Goal: Task Accomplishment & Management: Use online tool/utility

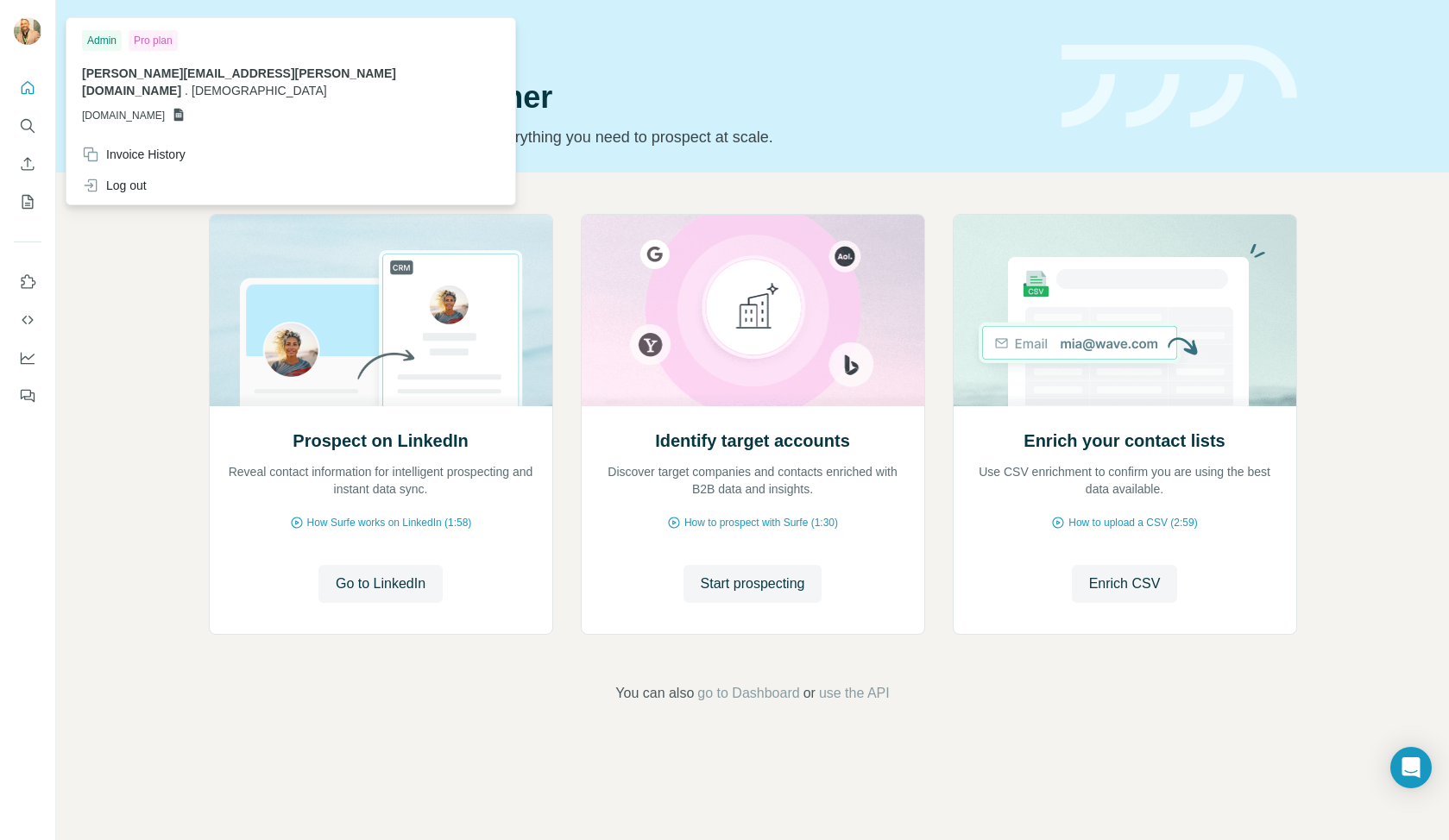
click at [38, 36] on img at bounding box center [27, 30] width 27 height 27
click at [153, 108] on div "Admin Pro plan [PERSON_NAME][EMAIL_ADDRESS][PERSON_NAME][DOMAIN_NAME] . Zen [DO…" at bounding box center [291, 80] width 442 height 117
drag, startPoint x: 282, startPoint y: 77, endPoint x: 209, endPoint y: 63, distance: 74.3
click at [278, 83] on span "[DEMOGRAPHIC_DATA]" at bounding box center [259, 90] width 135 height 14
drag, startPoint x: 174, startPoint y: 70, endPoint x: 143, endPoint y: 52, distance: 35.8
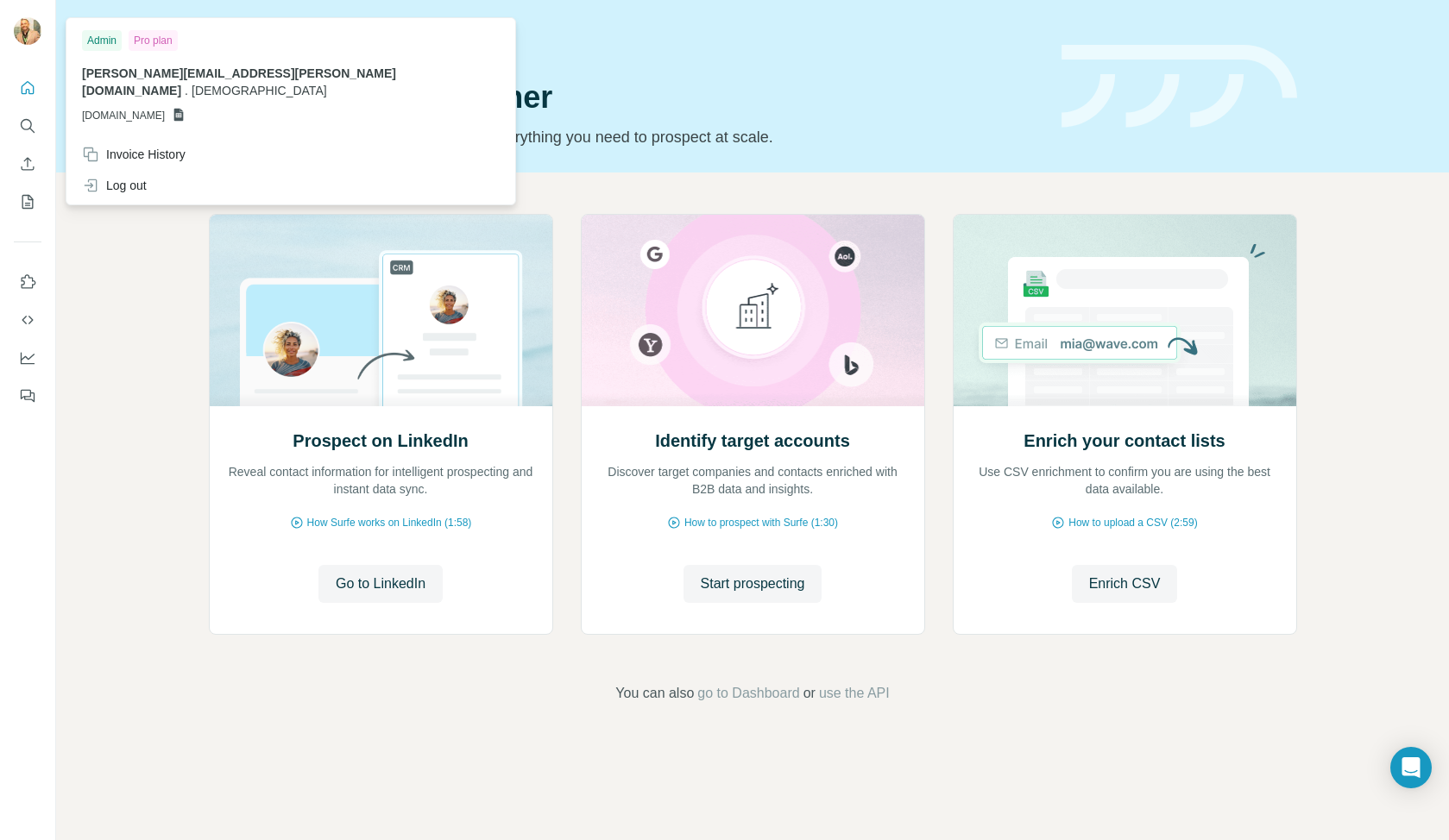
click at [174, 70] on span "[PERSON_NAME][EMAIL_ADDRESS][PERSON_NAME][DOMAIN_NAME]" at bounding box center [238, 82] width 314 height 31
drag, startPoint x: 94, startPoint y: 35, endPoint x: 112, endPoint y: 44, distance: 20.1
click at [95, 36] on div "Admin" at bounding box center [101, 40] width 39 height 21
click at [116, 108] on span "[DOMAIN_NAME]" at bounding box center [123, 115] width 83 height 16
click at [108, 44] on div "Admin" at bounding box center [101, 40] width 39 height 21
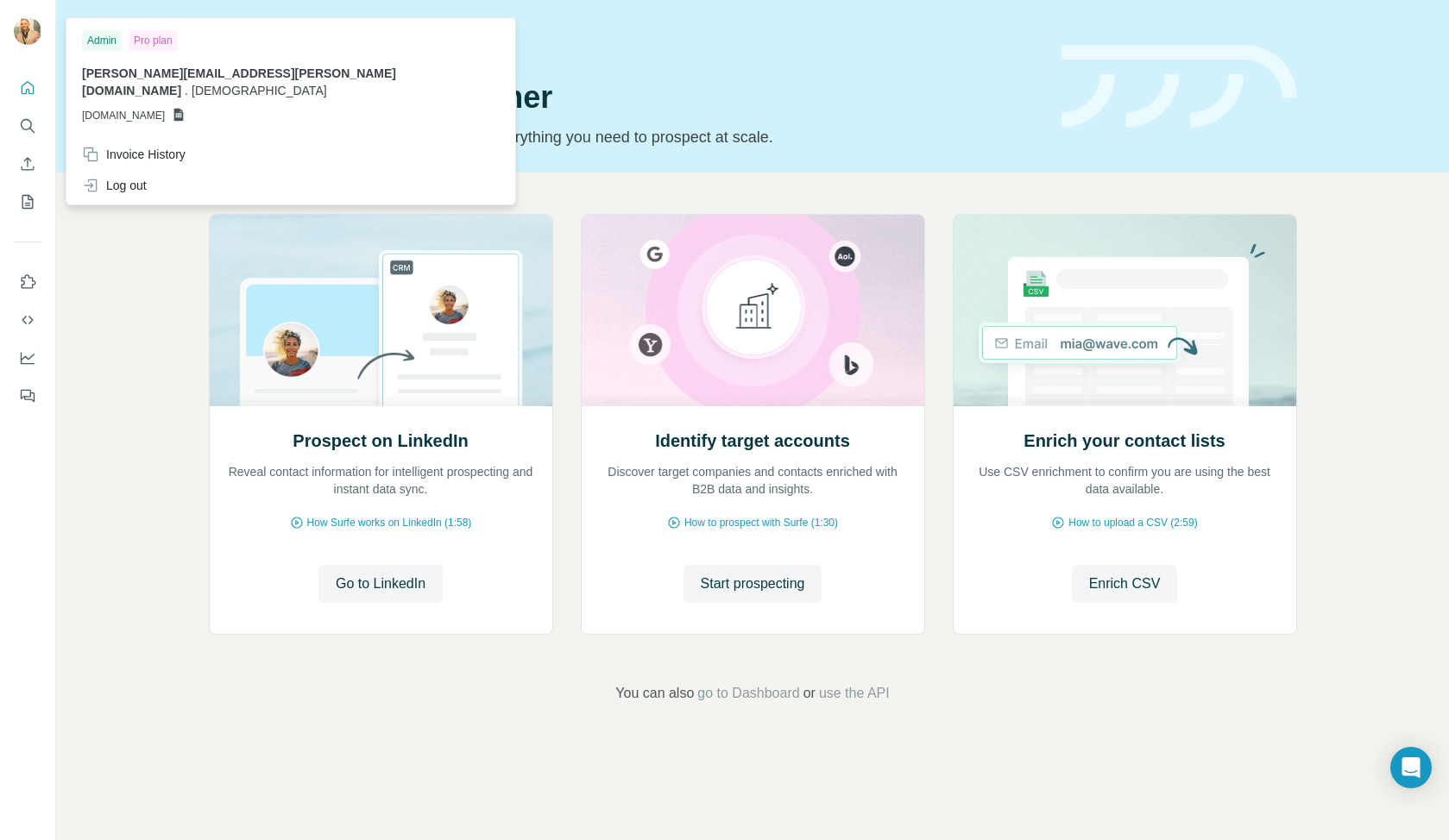
drag, startPoint x: 283, startPoint y: 76, endPoint x: 248, endPoint y: 83, distance: 35.7
click at [282, 83] on span "[DEMOGRAPHIC_DATA]" at bounding box center [259, 90] width 135 height 14
click at [186, 108] on icon at bounding box center [178, 114] width 14 height 14
click at [165, 108] on span "[DOMAIN_NAME]" at bounding box center [123, 115] width 83 height 16
click at [163, 108] on span "[DOMAIN_NAME]" at bounding box center [123, 115] width 83 height 16
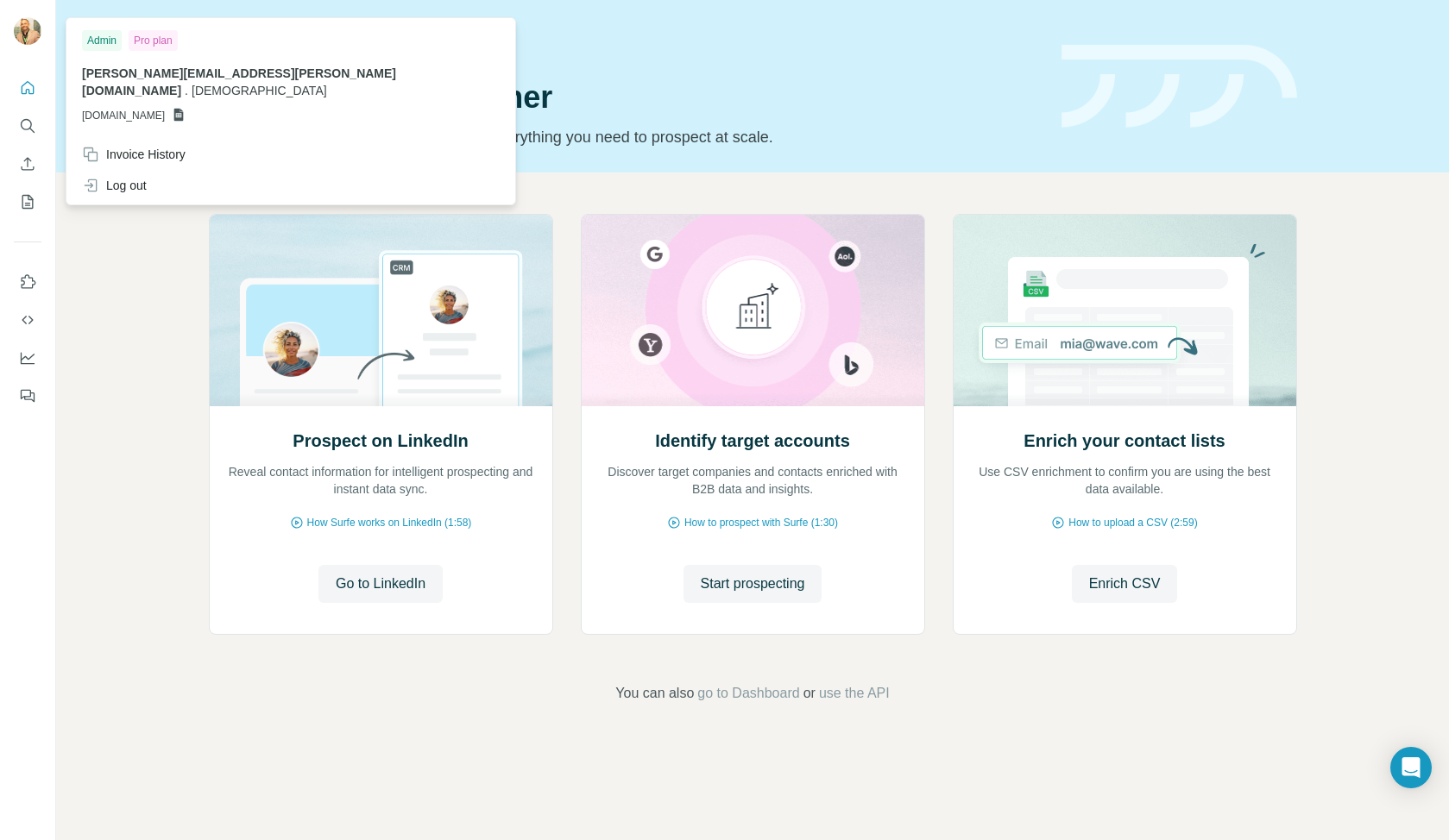
click at [316, 655] on div "Prospect on LinkedIn Reveal contact information for intelligent prospecting and…" at bounding box center [752, 458] width 1393 height 573
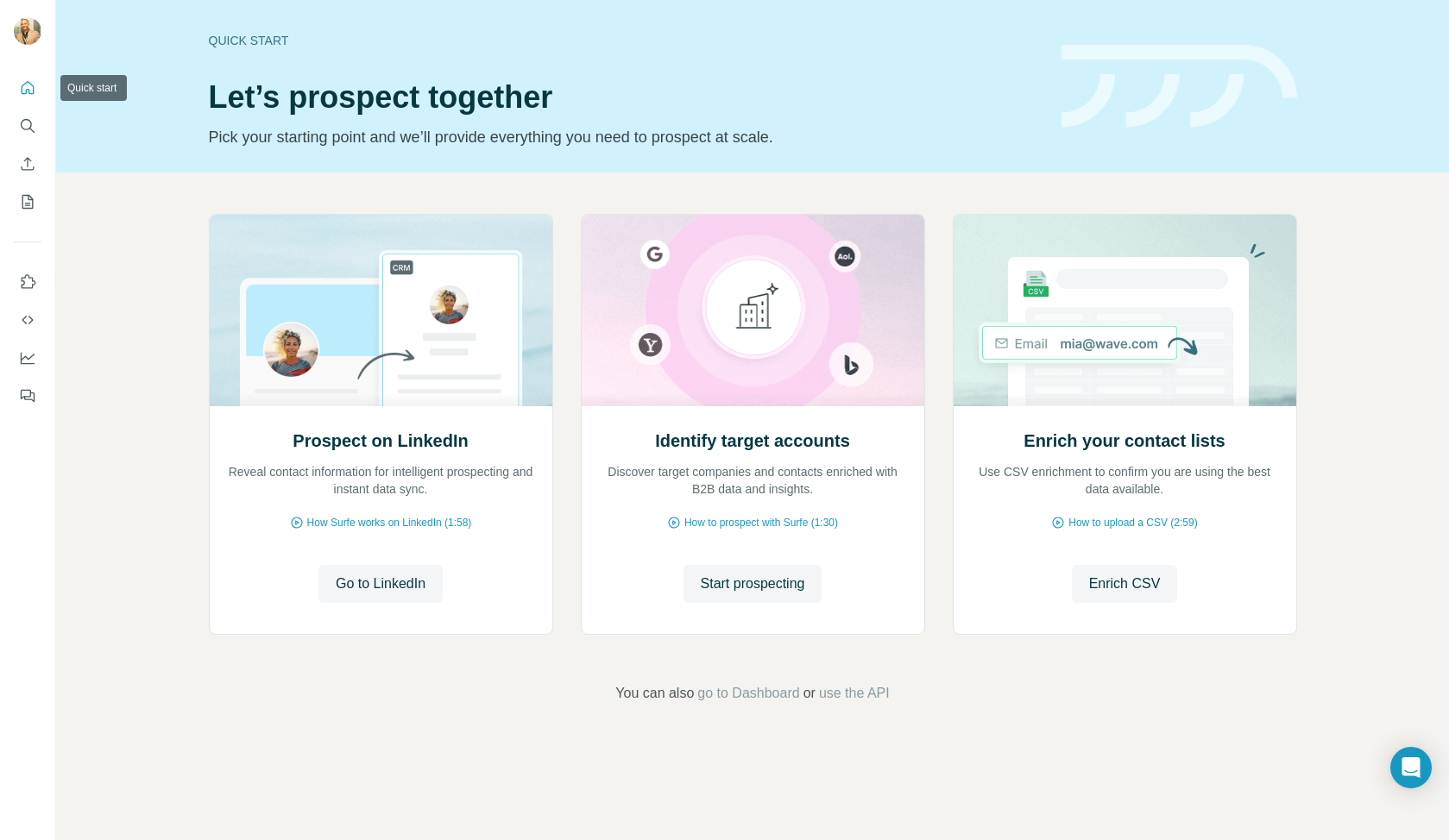
click at [36, 84] on button "Quick start" at bounding box center [27, 87] width 27 height 31
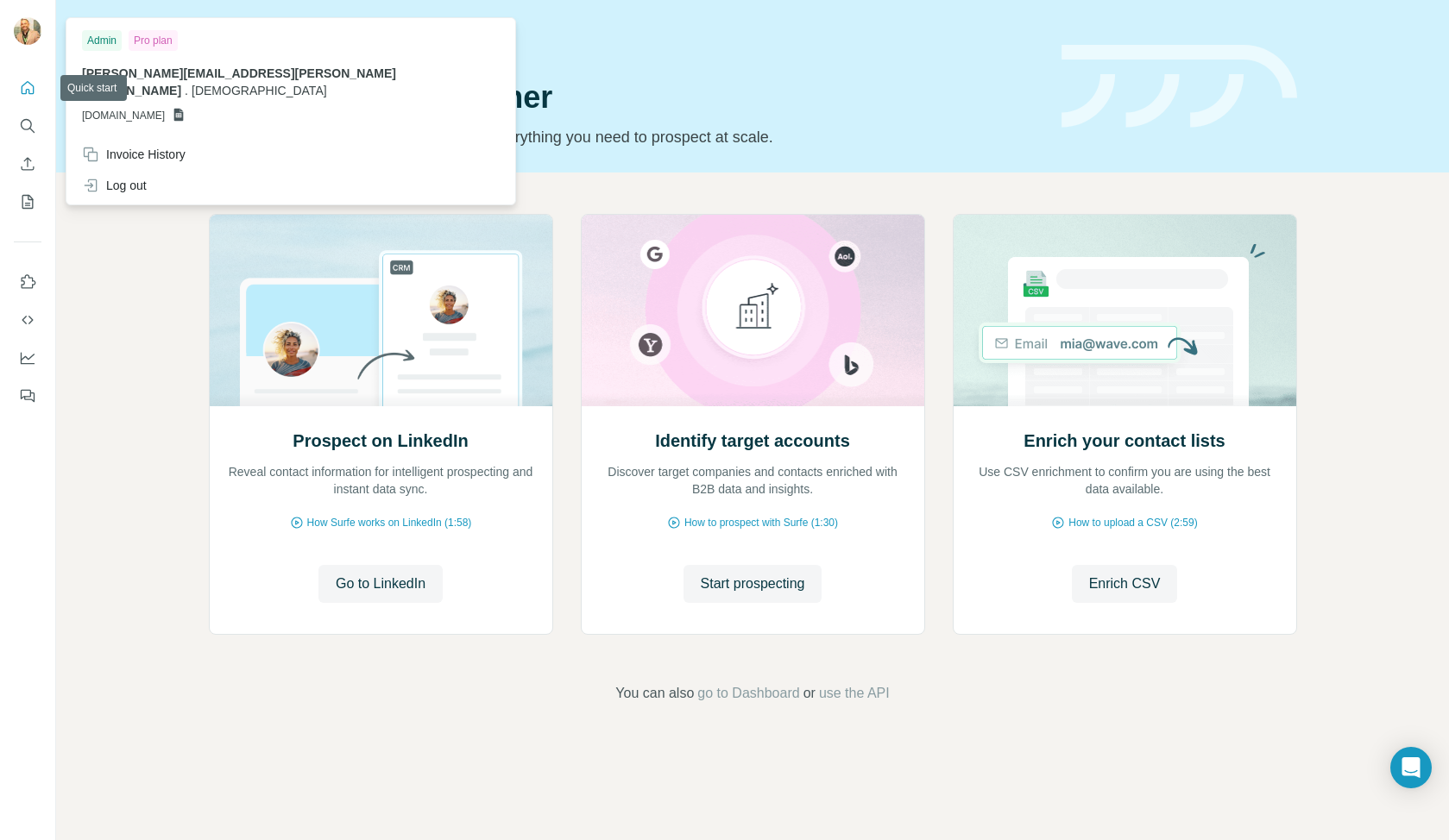
click at [33, 38] on img at bounding box center [27, 30] width 27 height 27
click at [92, 41] on div "Admin" at bounding box center [101, 40] width 39 height 21
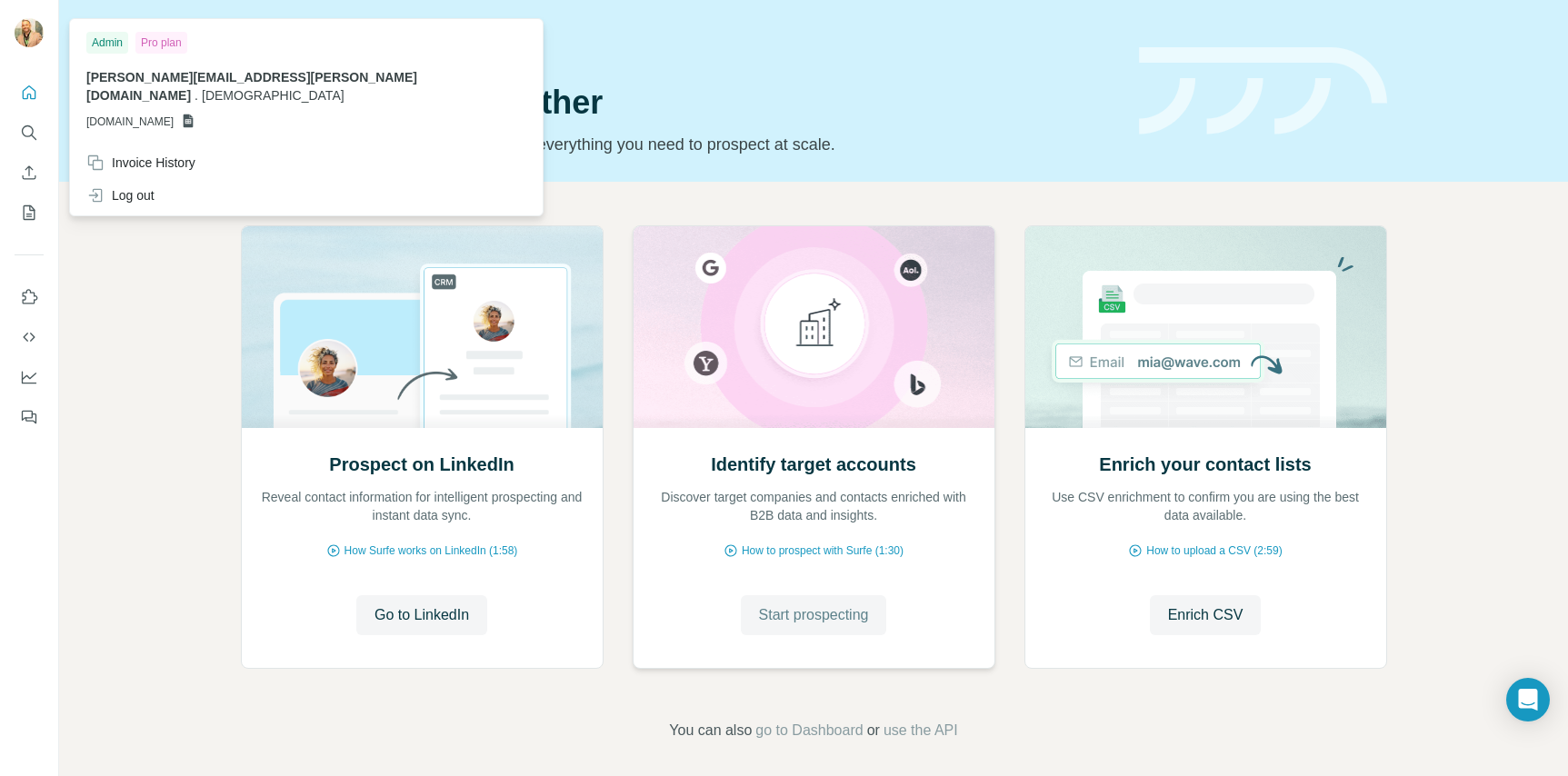
click at [835, 629] on button "Start prospecting" at bounding box center [814, 615] width 146 height 39
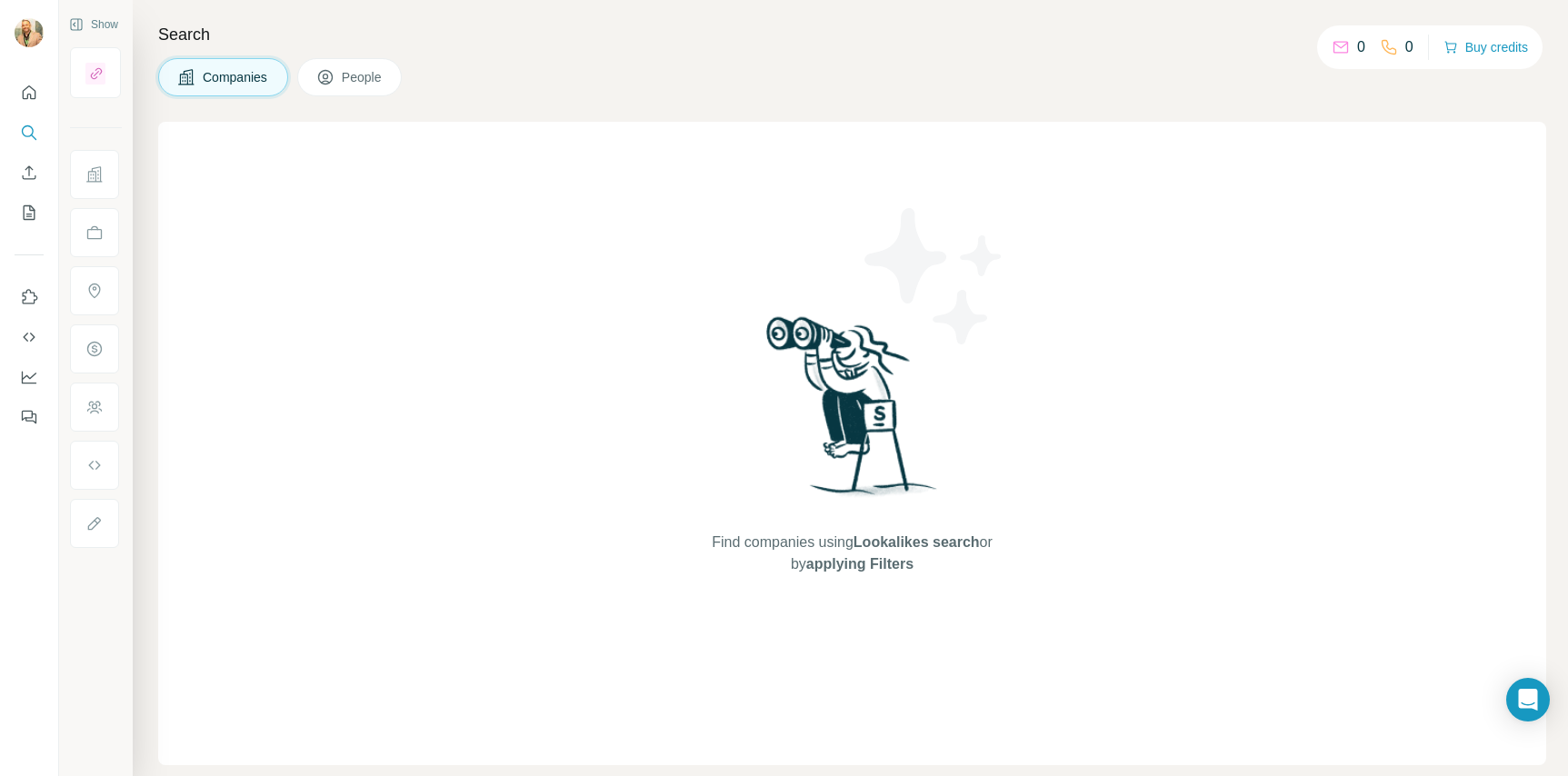
click at [792, 614] on div "Find companies using Lookalikes search or by applying Filters" at bounding box center [852, 443] width 327 height 644
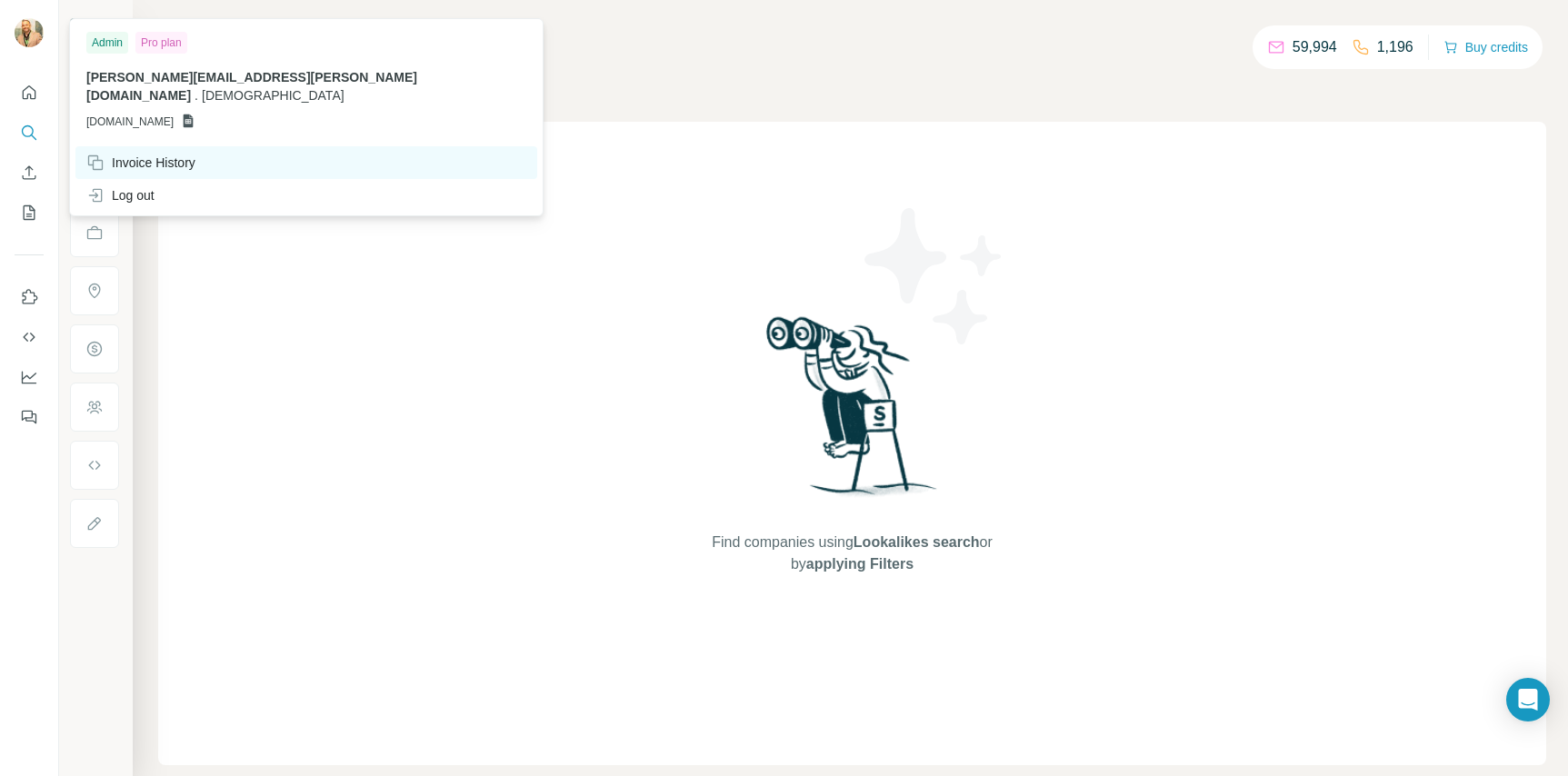
click at [109, 154] on div "Invoice History" at bounding box center [140, 163] width 109 height 18
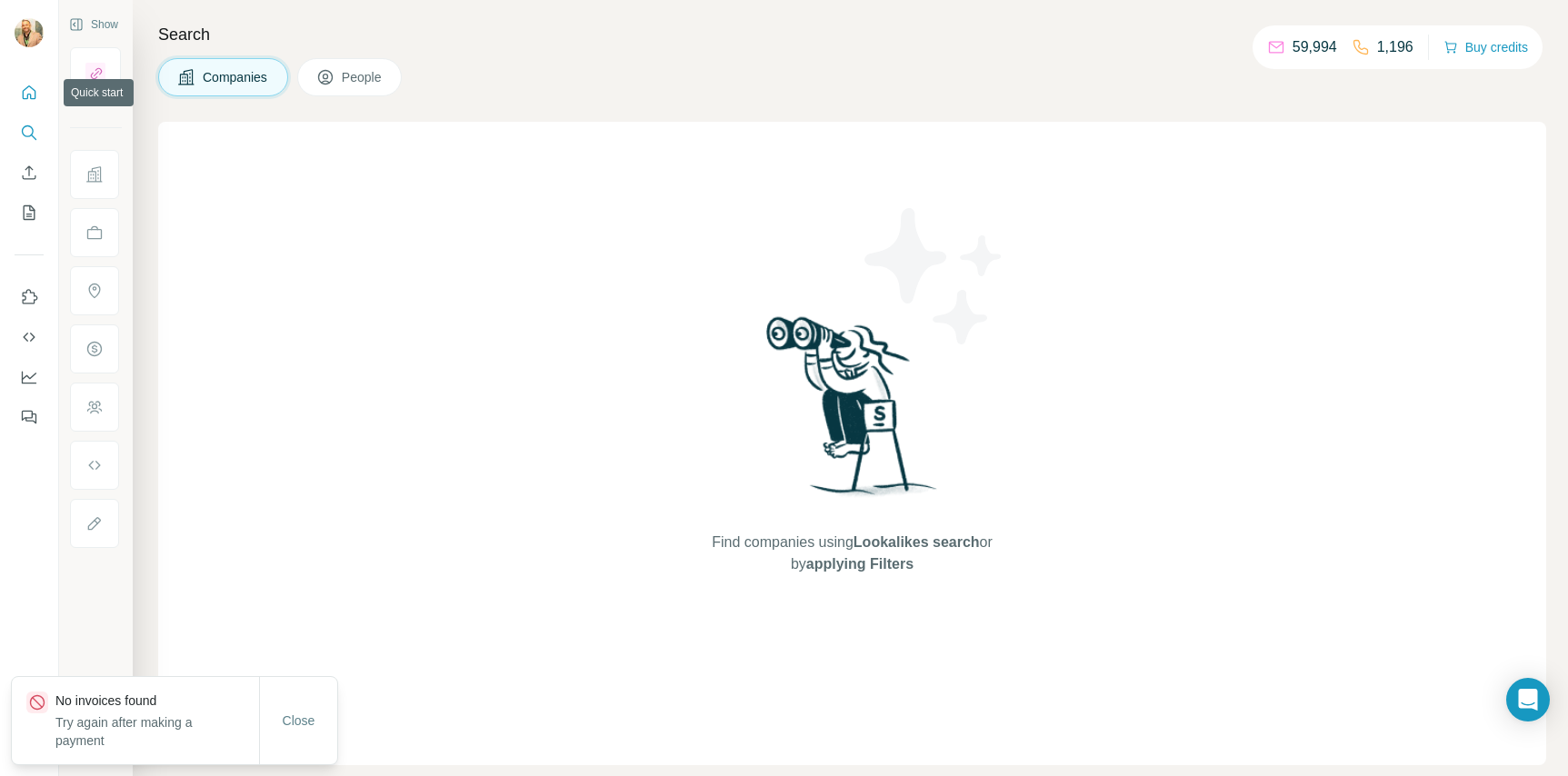
click at [30, 96] on icon "Quick start" at bounding box center [30, 93] width 14 height 14
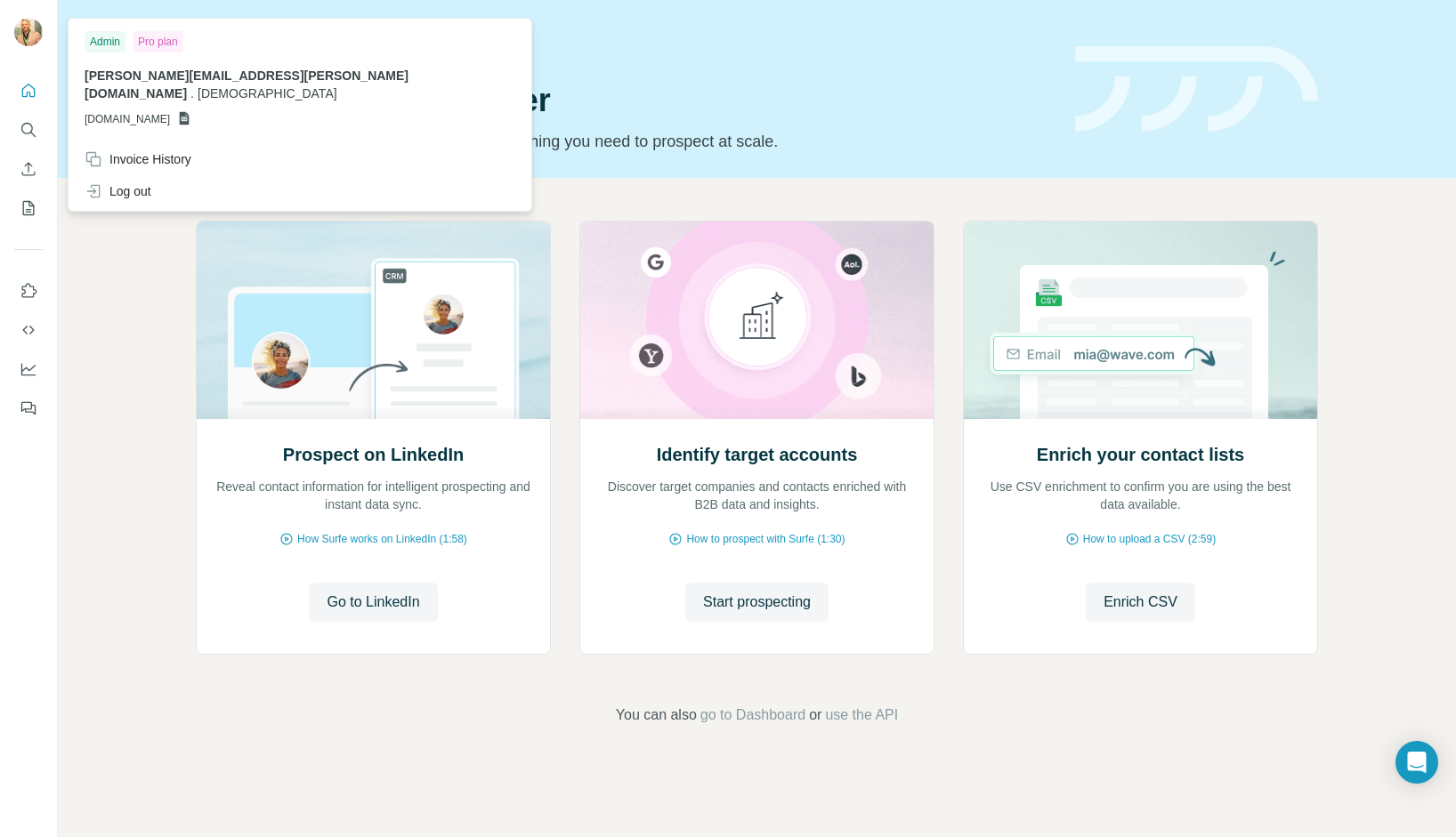
drag, startPoint x: 94, startPoint y: 69, endPoint x: 186, endPoint y: 66, distance: 92.0
click at [95, 69] on span "[PERSON_NAME][EMAIL_ADDRESS][PERSON_NAME][DOMAIN_NAME]" at bounding box center [246, 84] width 324 height 32
click at [24, 33] on img at bounding box center [28, 31] width 28 height 28
click at [24, 34] on img at bounding box center [28, 31] width 28 height 28
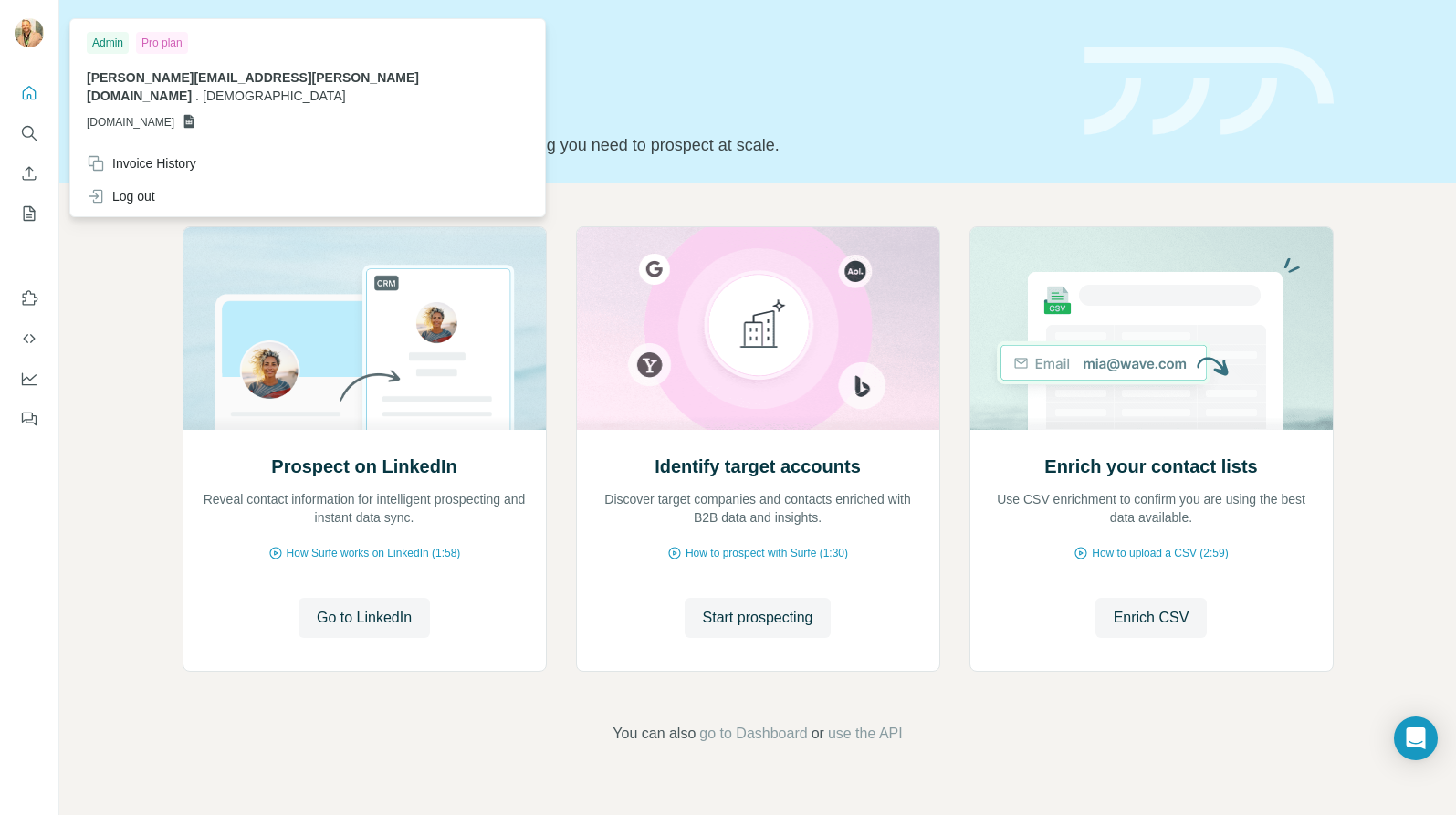
drag, startPoint x: 118, startPoint y: 43, endPoint x: 174, endPoint y: 36, distance: 56.4
click at [120, 43] on div "Admin" at bounding box center [107, 43] width 42 height 22
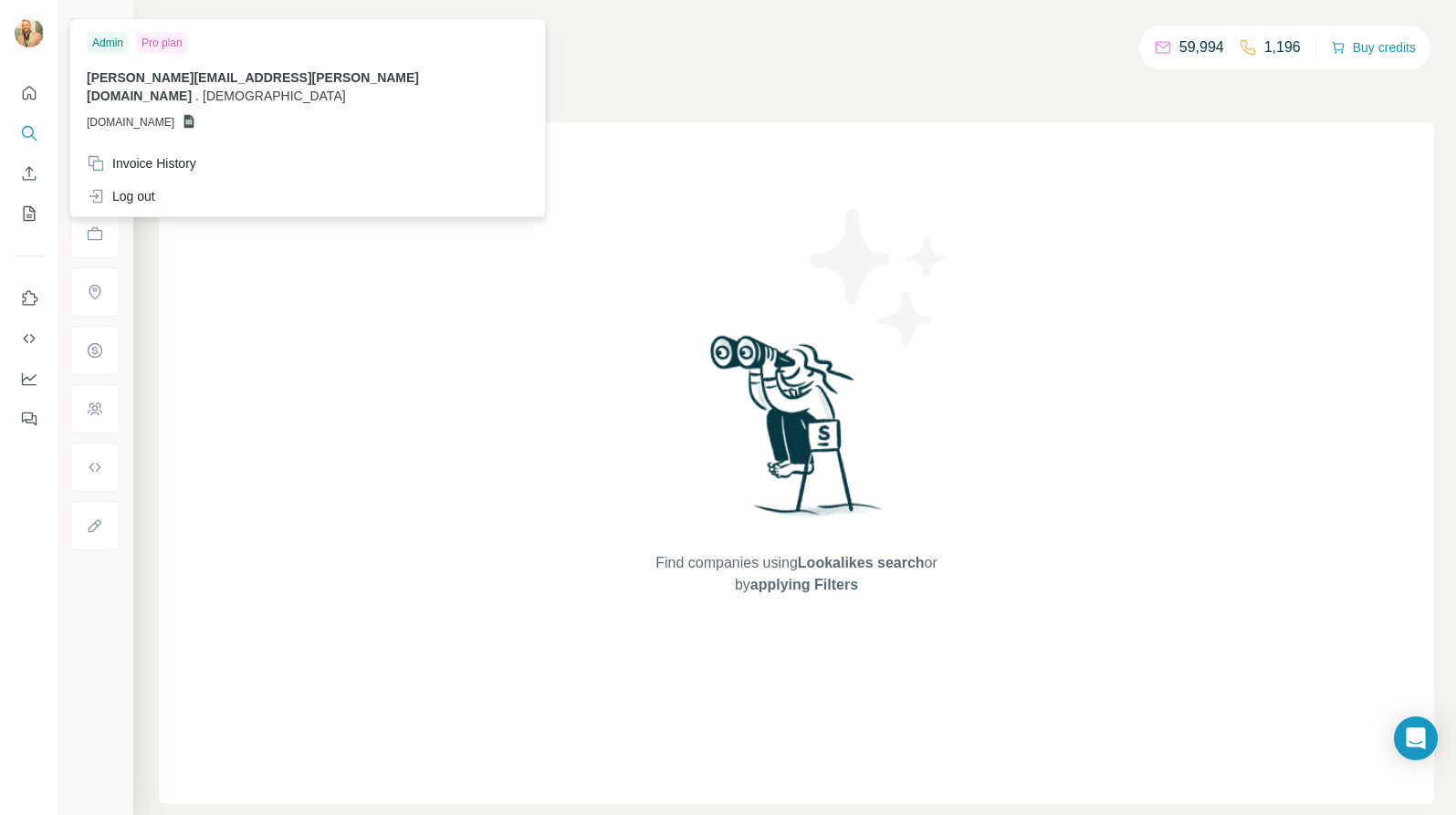
click at [304, 77] on div "Admin Pro plan jorge.vaccaro@zenlatam.com . Zen GSHEETSZENLATAM.COM" at bounding box center [307, 84] width 467 height 124
click at [293, 88] on span "[DEMOGRAPHIC_DATA]" at bounding box center [274, 95] width 143 height 15
drag, startPoint x: 292, startPoint y: 78, endPoint x: 274, endPoint y: 79, distance: 18.0
click at [291, 88] on span "[DEMOGRAPHIC_DATA]" at bounding box center [274, 95] width 143 height 15
drag, startPoint x: 274, startPoint y: 79, endPoint x: 216, endPoint y: 78, distance: 58.0
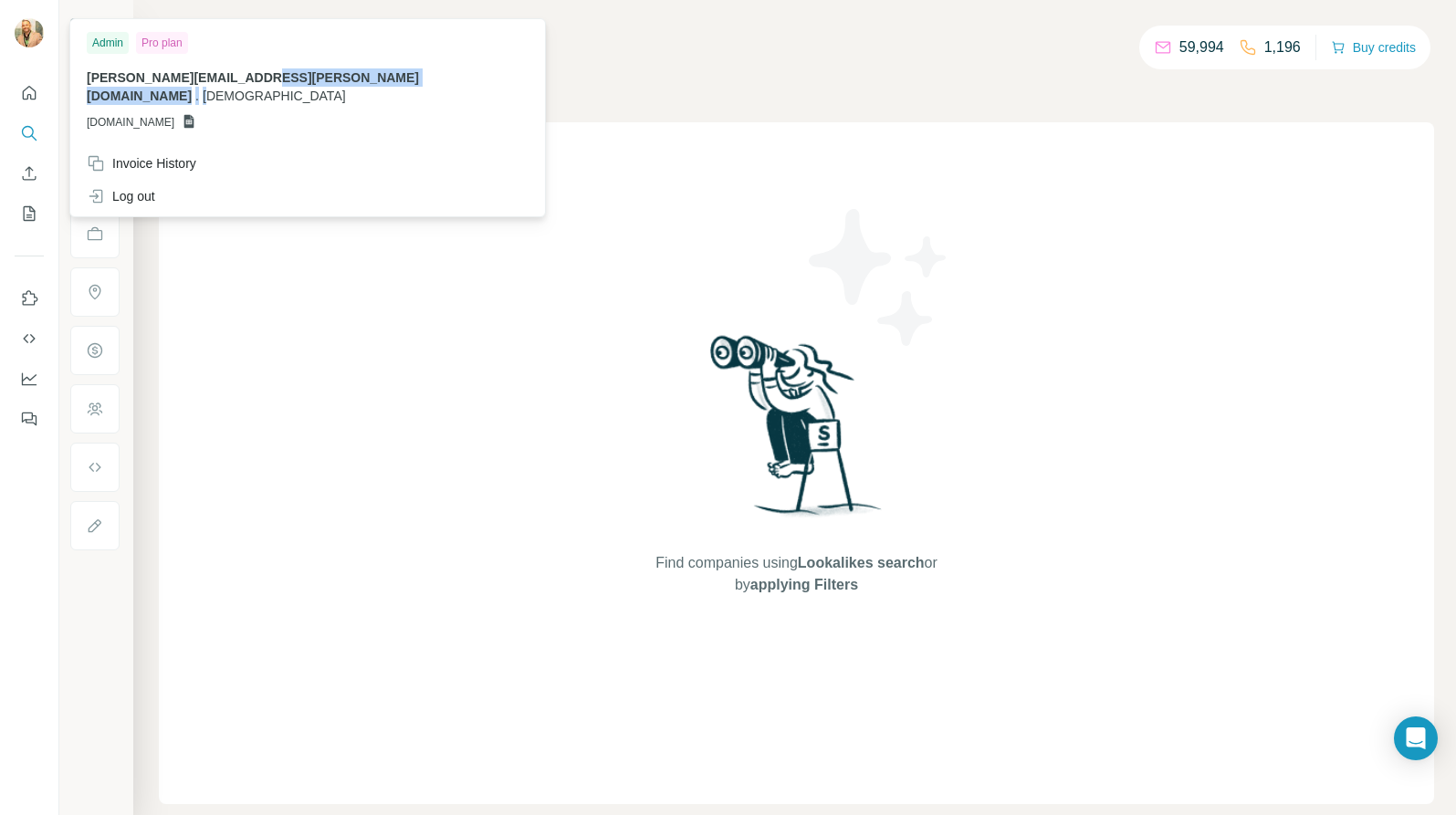
click at [245, 79] on p "jorge.vaccaro@zenlatam.com . Zen" at bounding box center [306, 86] width 441 height 37
click at [210, 78] on span "[PERSON_NAME][EMAIL_ADDRESS][PERSON_NAME][DOMAIN_NAME]" at bounding box center [252, 86] width 332 height 33
click at [206, 78] on span "[PERSON_NAME][EMAIL_ADDRESS][PERSON_NAME][DOMAIN_NAME]" at bounding box center [252, 86] width 332 height 33
drag, startPoint x: 202, startPoint y: 77, endPoint x: 164, endPoint y: 68, distance: 39.1
click at [190, 74] on span "[PERSON_NAME][EMAIL_ADDRESS][PERSON_NAME][DOMAIN_NAME]" at bounding box center [252, 86] width 332 height 33
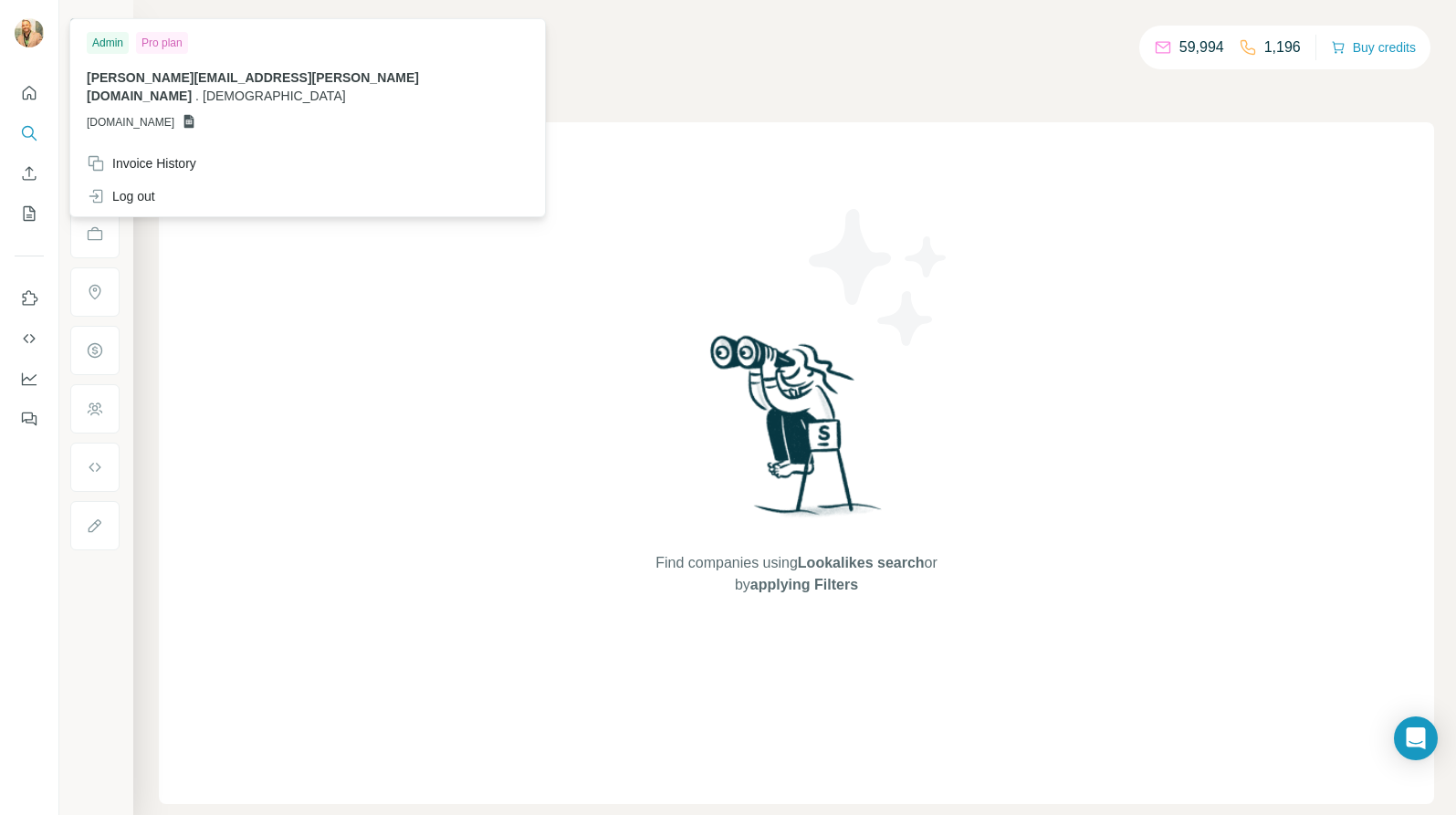
click at [116, 39] on div "Admin" at bounding box center [107, 43] width 42 height 22
click at [148, 40] on div "Pro plan" at bounding box center [162, 43] width 52 height 22
click at [149, 40] on div "Pro plan" at bounding box center [162, 43] width 52 height 22
drag, startPoint x: 151, startPoint y: 40, endPoint x: 169, endPoint y: 43, distance: 18.2
click at [167, 41] on div "Pro plan" at bounding box center [162, 43] width 52 height 22
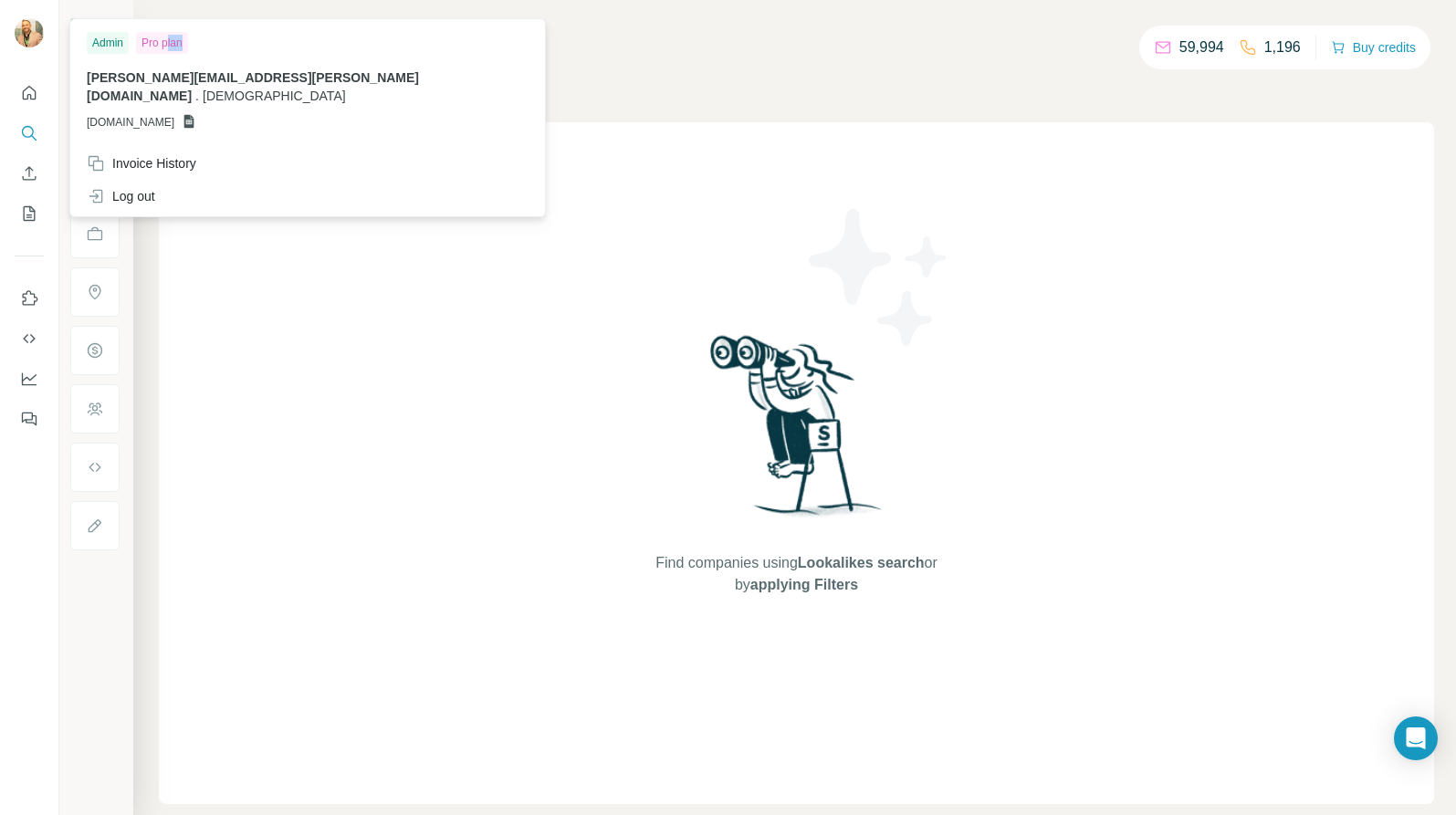
drag, startPoint x: 169, startPoint y: 43, endPoint x: 178, endPoint y: 41, distance: 9.2
click at [170, 43] on div "Pro plan" at bounding box center [162, 43] width 52 height 22
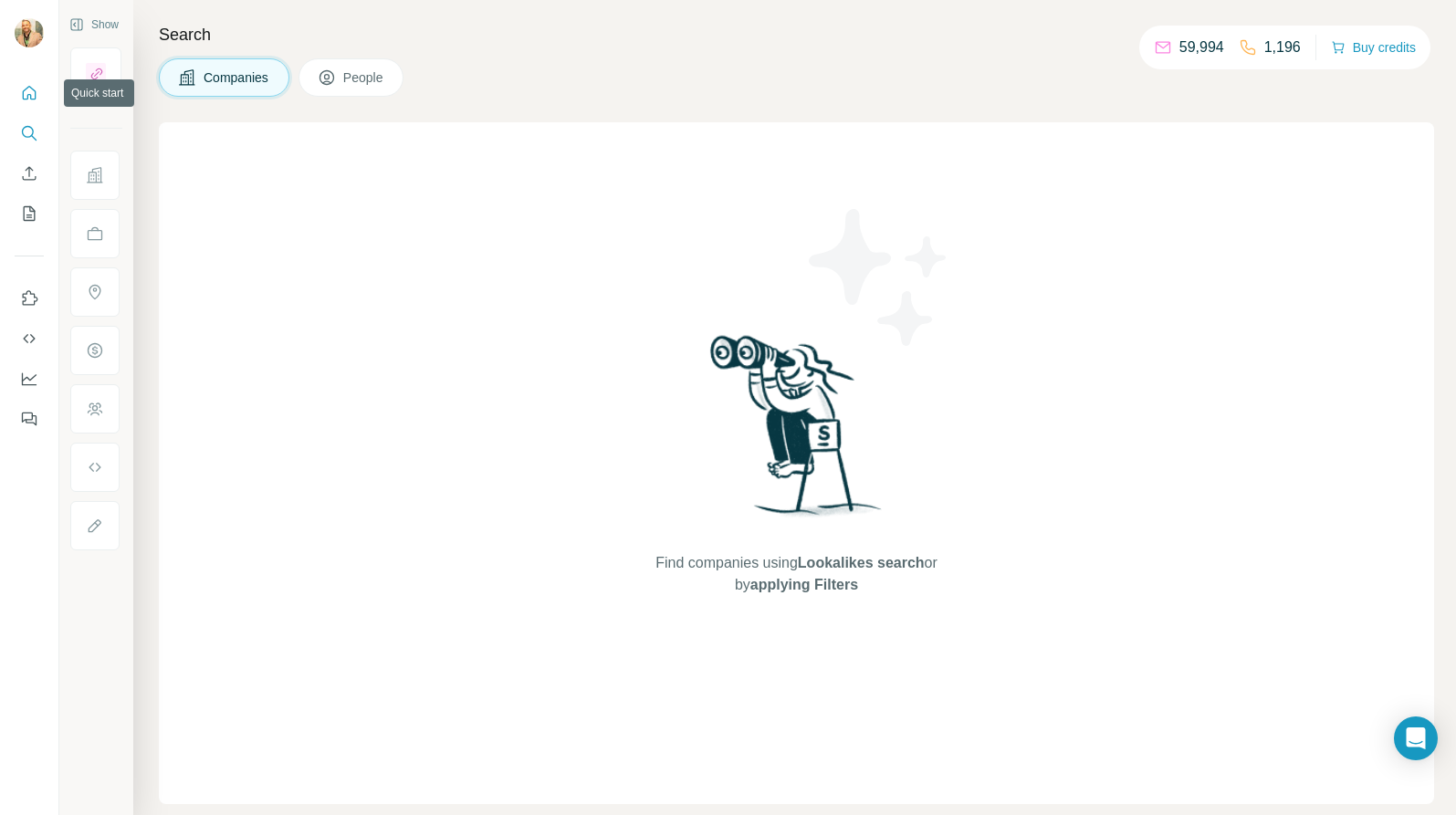
click at [33, 87] on icon "Quick start" at bounding box center [29, 93] width 18 height 18
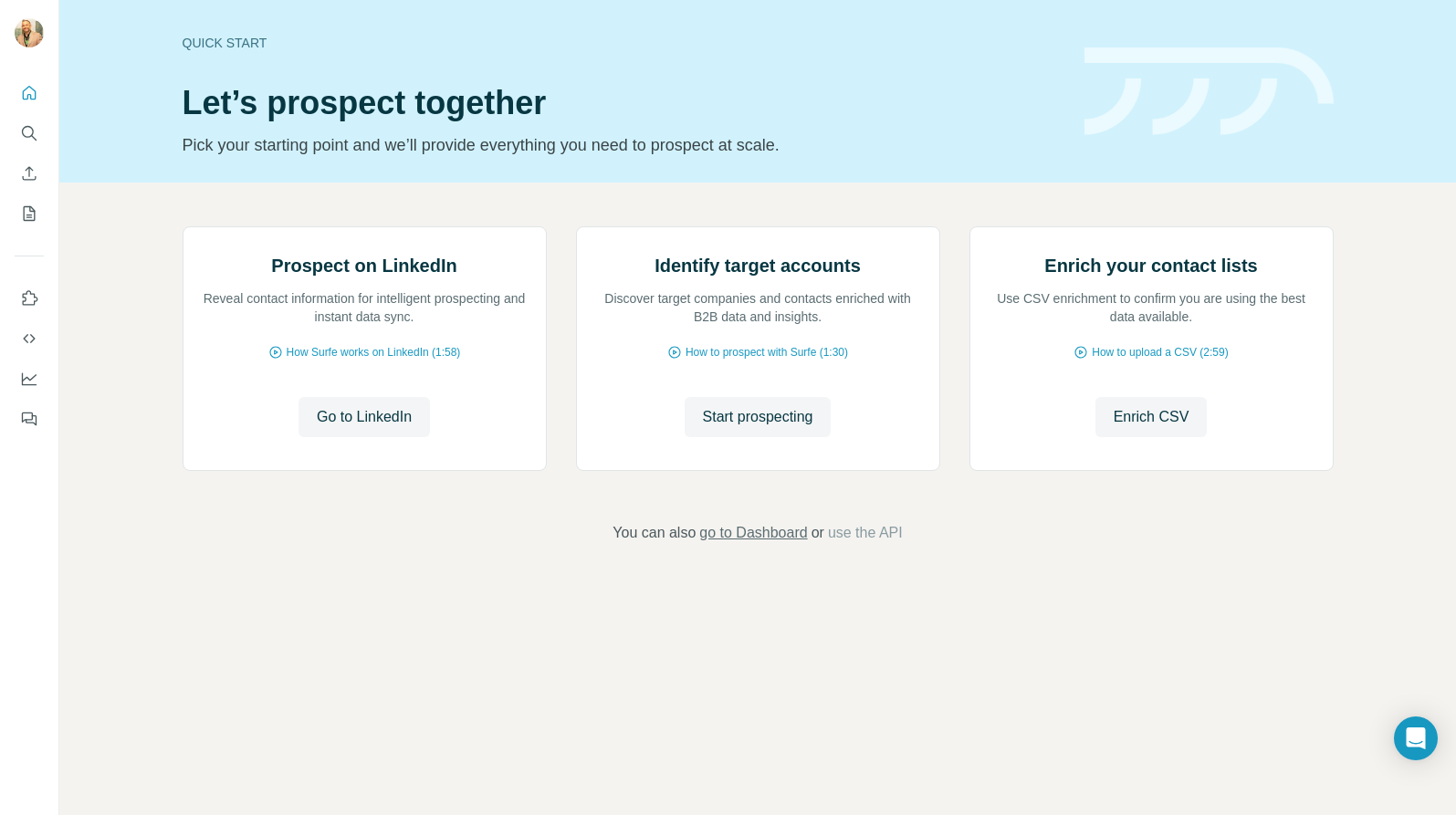
click at [762, 544] on span "go to Dashboard" at bounding box center [753, 532] width 108 height 22
